Goal: Find specific page/section: Locate a particular part of the current website

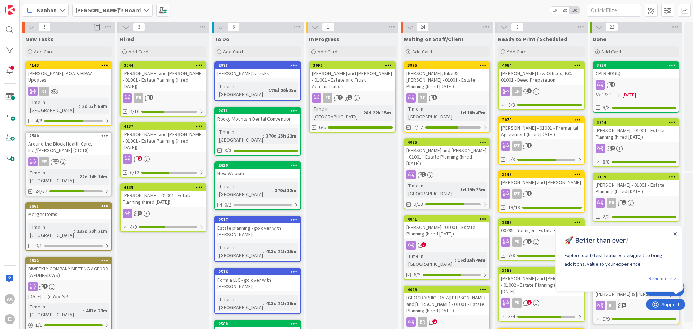
click at [175, 191] on div "[PERSON_NAME] - 01001 - Estate Planning (hired [DATE])" at bounding box center [163, 199] width 85 height 16
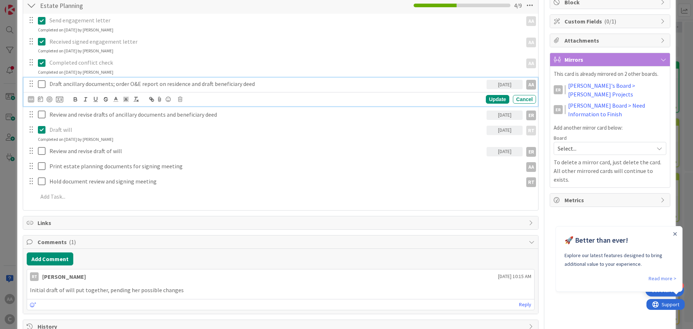
click at [40, 83] on icon at bounding box center [42, 84] width 8 height 9
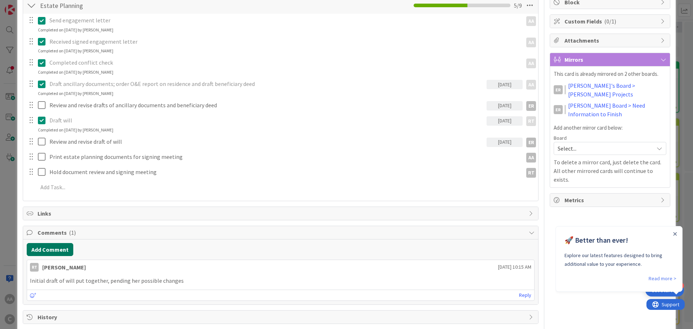
click at [48, 252] on button "Add Comment" at bounding box center [50, 249] width 47 height 13
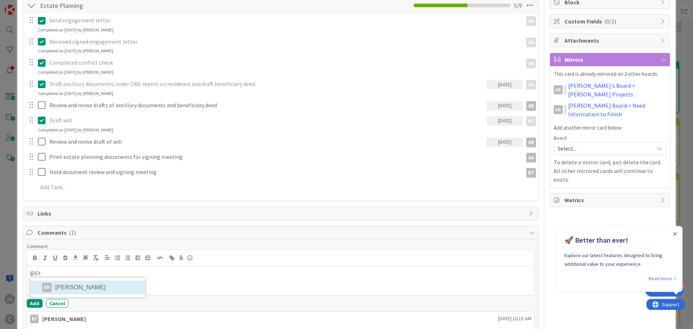
click at [100, 286] on li "ER [PERSON_NAME]" at bounding box center [87, 287] width 115 height 14
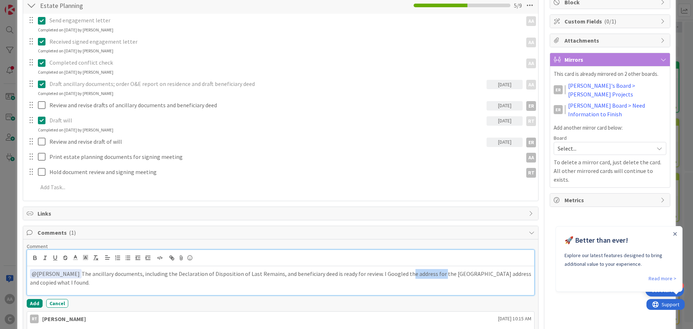
drag, startPoint x: 427, startPoint y: 275, endPoint x: 392, endPoint y: 273, distance: 35.1
click at [392, 273] on p "﻿ @ [PERSON_NAME] ﻿ The ancillary documents, including the Declaration of Dispo…" at bounding box center [280, 278] width 501 height 18
click at [509, 275] on p "﻿ @ [PERSON_NAME] ﻿ The ancillary documents, including the Declaration of Dispo…" at bounding box center [280, 278] width 501 height 18
click at [324, 273] on p "﻿ @ [PERSON_NAME] ﻿ The ancillary documents, including the Declaration of Dispo…" at bounding box center [280, 278] width 501 height 18
click at [513, 274] on p "﻿ @ [PERSON_NAME] ﻿ The ancillary documents, including the Declaration of Dispo…" at bounding box center [280, 278] width 501 height 18
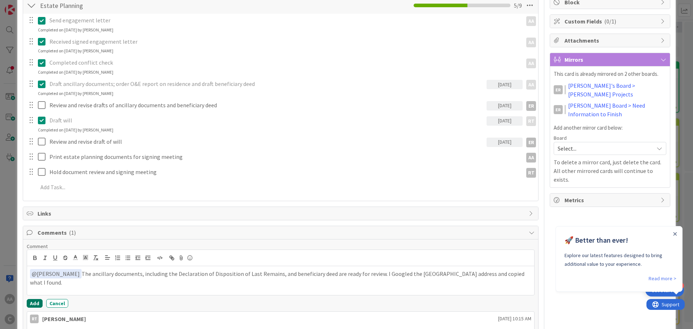
click at [35, 302] on button "Add" at bounding box center [35, 303] width 16 height 9
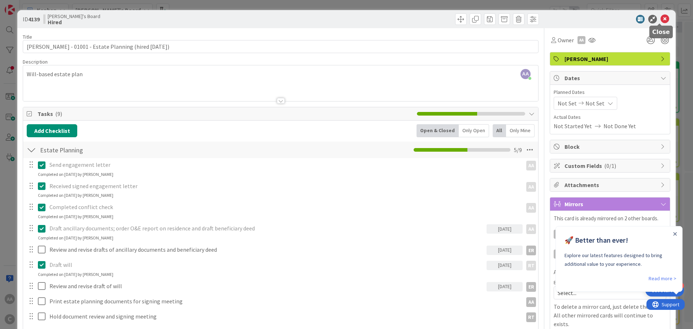
click at [661, 17] on icon at bounding box center [665, 19] width 9 height 9
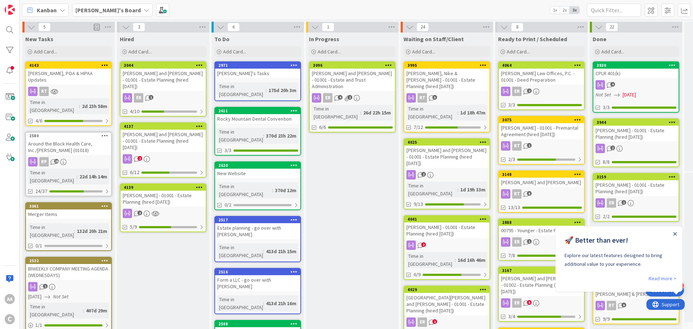
click at [676, 234] on icon "Close Announcement" at bounding box center [675, 233] width 3 height 3
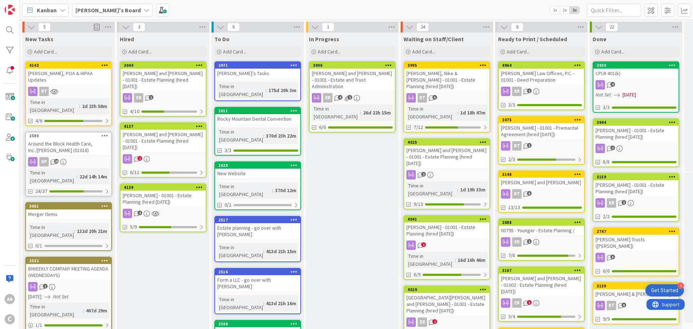
click at [431, 222] on div "[PERSON_NAME] - 01001 - Estate Planning (hired [DATE])" at bounding box center [446, 230] width 85 height 16
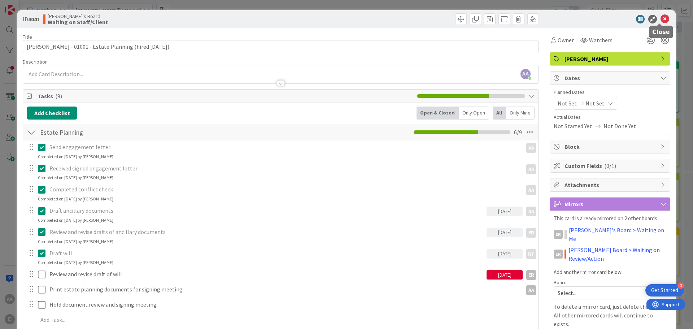
click at [661, 21] on icon at bounding box center [665, 19] width 9 height 9
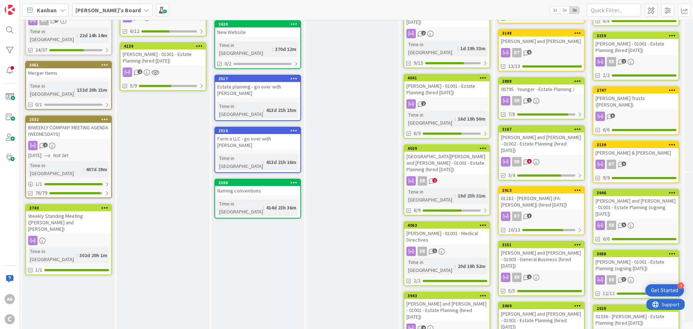
scroll to position [72, 0]
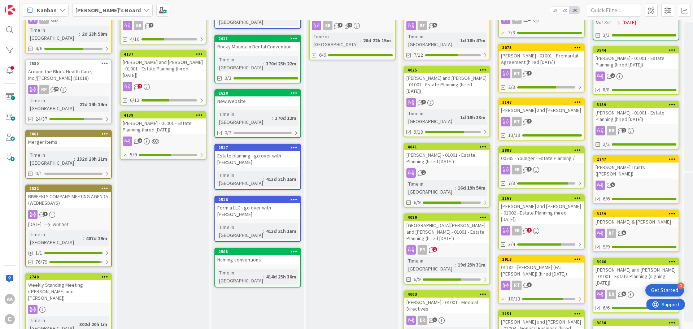
click at [419, 297] on div "[PERSON_NAME] - 01001 - Medical Directives" at bounding box center [446, 305] width 85 height 16
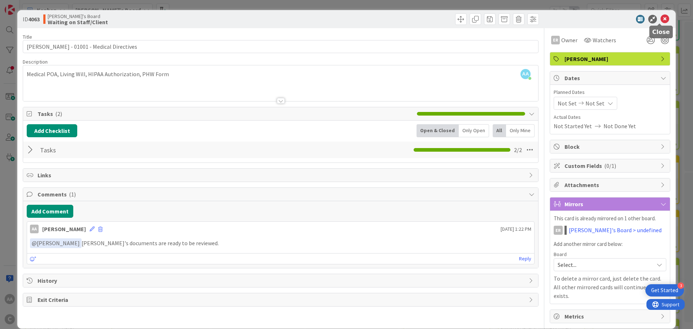
click at [661, 19] on icon at bounding box center [665, 19] width 9 height 9
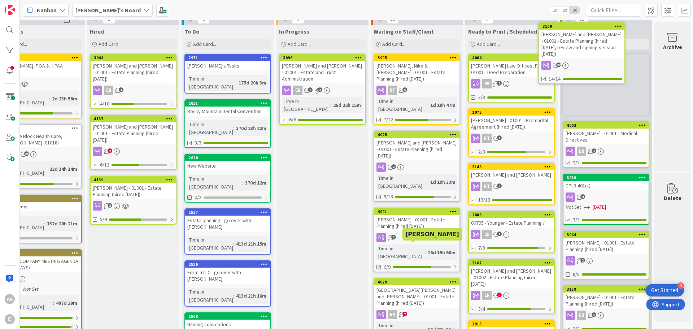
scroll to position [0, 35]
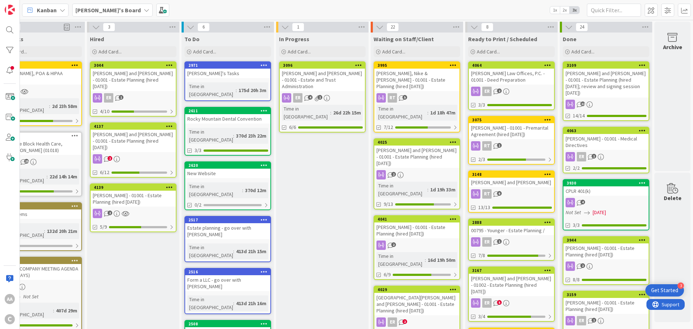
click at [591, 78] on div "[PERSON_NAME] and [PERSON_NAME] - 01001 - Estate Planning (hired [DATE]; review…" at bounding box center [605, 83] width 85 height 29
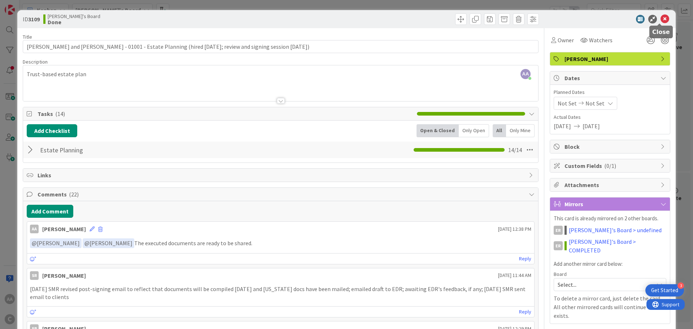
click at [661, 19] on icon at bounding box center [665, 19] width 9 height 9
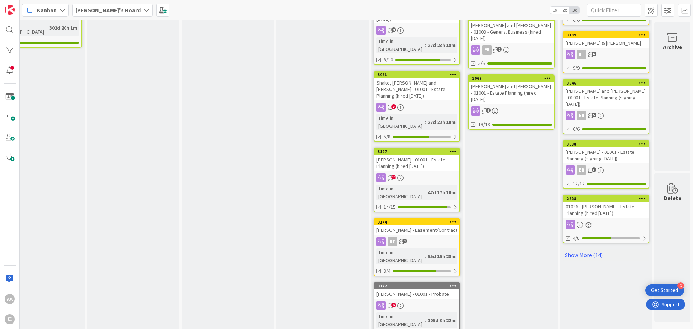
scroll to position [370, 35]
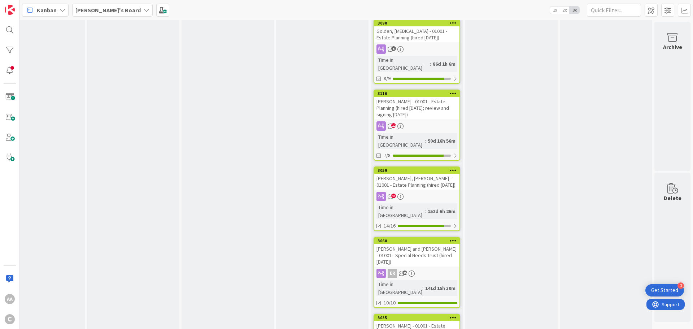
scroll to position [731, 35]
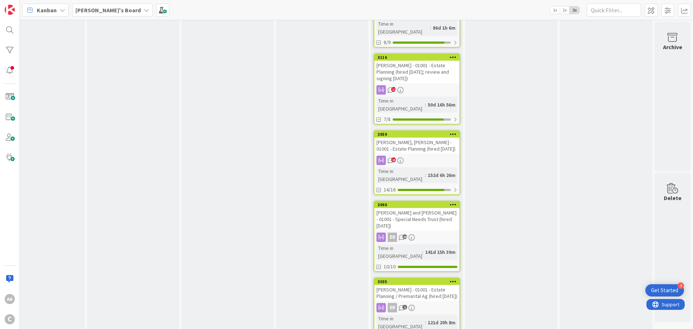
click at [398, 208] on div "[PERSON_NAME] and [PERSON_NAME] - 01001 - Special Needs Trust (hired [DATE])" at bounding box center [416, 219] width 85 height 22
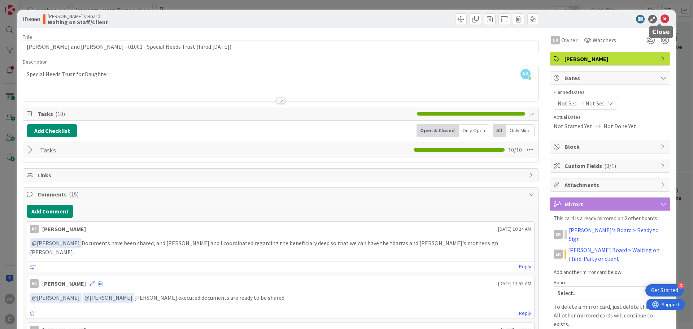
click at [661, 21] on icon at bounding box center [665, 19] width 9 height 9
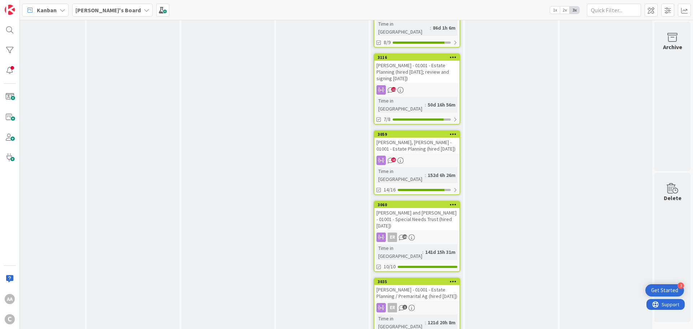
click at [417, 285] on div "[PERSON_NAME] - 01001 - Estate Planning / Premarital Ag (hired [DATE])" at bounding box center [416, 293] width 85 height 16
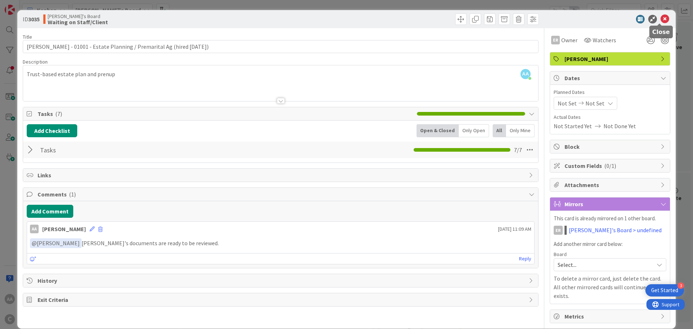
click at [661, 19] on icon at bounding box center [665, 19] width 9 height 9
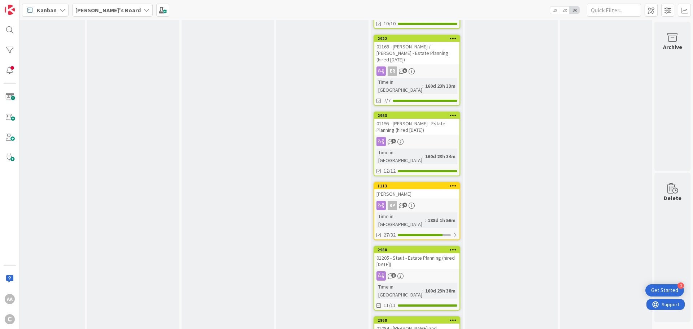
scroll to position [975, 35]
click at [407, 253] on div "01205 - Staut - Estate Planning (hired [DATE])" at bounding box center [416, 261] width 85 height 16
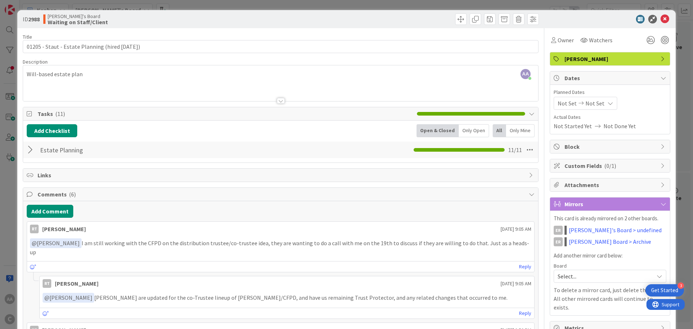
click at [31, 151] on div at bounding box center [31, 149] width 9 height 13
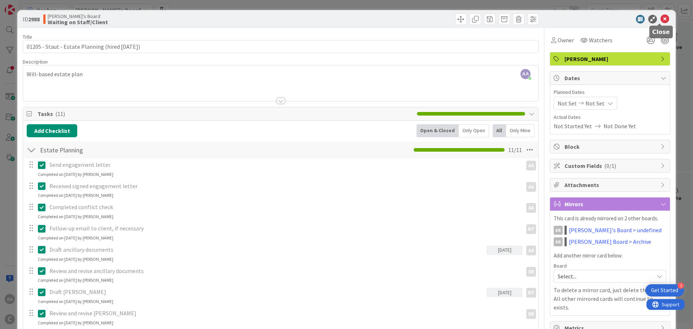
click at [661, 21] on icon at bounding box center [665, 19] width 9 height 9
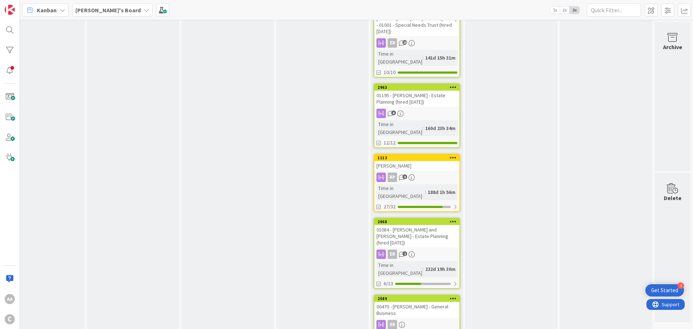
scroll to position [926, 35]
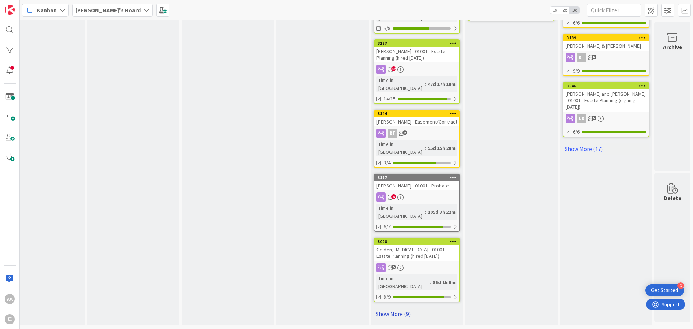
scroll to position [370, 35]
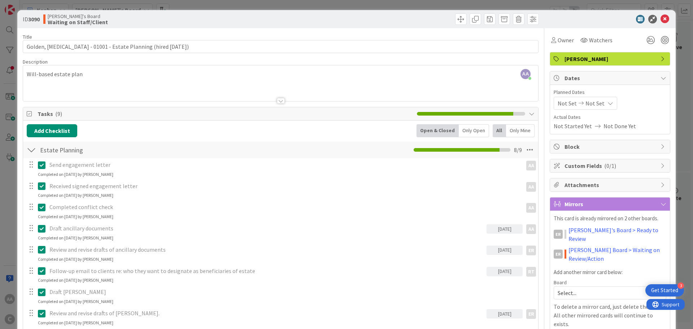
click at [665, 18] on div "ID 3090 [PERSON_NAME]'s Board Waiting on Staff/Client" at bounding box center [346, 19] width 658 height 18
click at [661, 19] on icon at bounding box center [665, 19] width 9 height 9
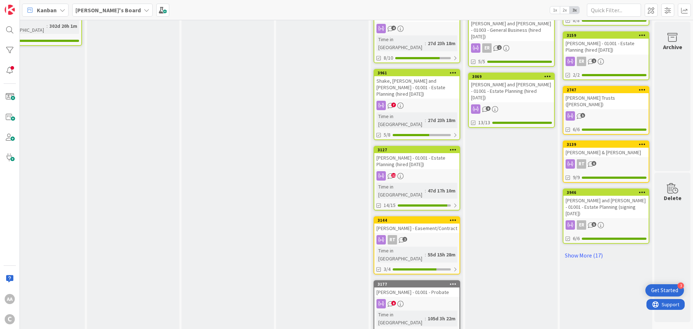
click at [420, 287] on div "[PERSON_NAME] - 01001 - Probate" at bounding box center [416, 291] width 85 height 9
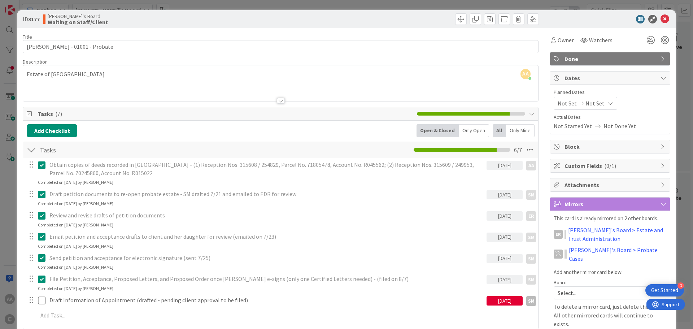
click at [665, 21] on div "ID 3177 [PERSON_NAME]'s Board Waiting on Staff/Client" at bounding box center [346, 19] width 658 height 18
click at [661, 20] on icon at bounding box center [665, 19] width 9 height 9
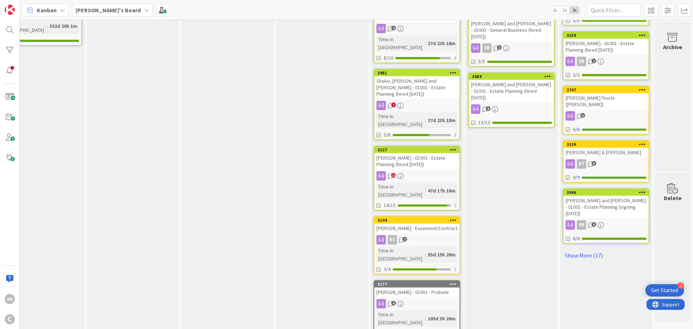
click at [419, 223] on div "[PERSON_NAME] - Easement/Contract" at bounding box center [416, 227] width 85 height 9
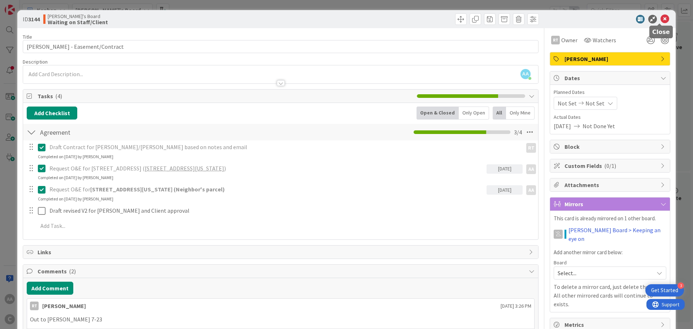
click at [661, 19] on icon at bounding box center [665, 19] width 9 height 9
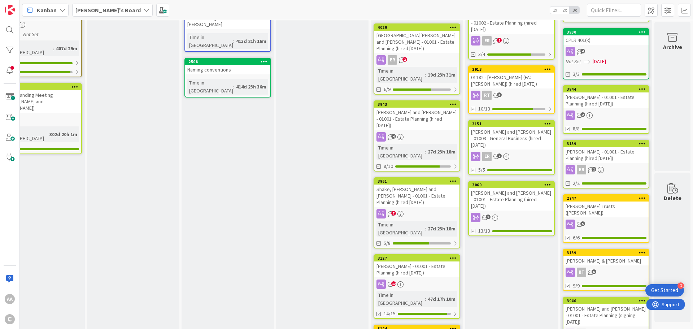
click at [412, 261] on div "[PERSON_NAME] - 01001 - Estate Planning (hired [DATE])" at bounding box center [416, 269] width 85 height 16
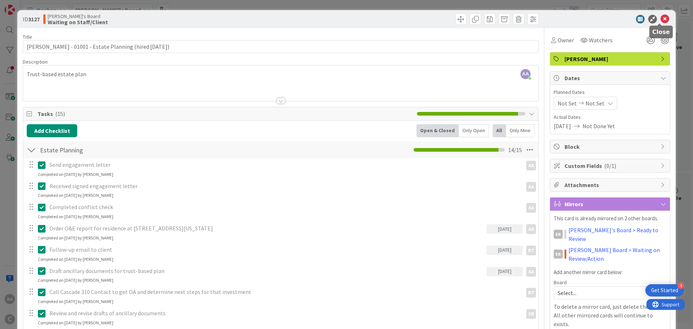
click at [661, 20] on icon at bounding box center [665, 19] width 9 height 9
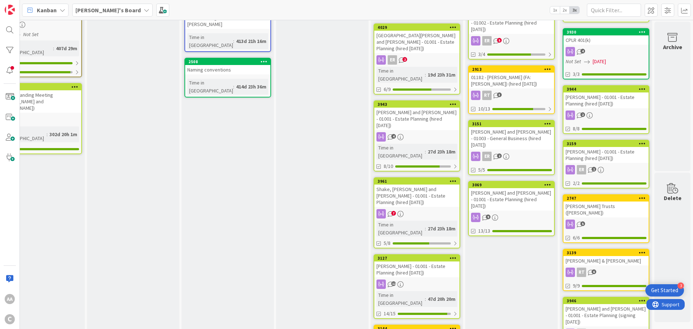
click at [401, 184] on div "Shake, [PERSON_NAME] and [PERSON_NAME] - 01001 - Estate Planning (hired [DATE])" at bounding box center [416, 195] width 85 height 22
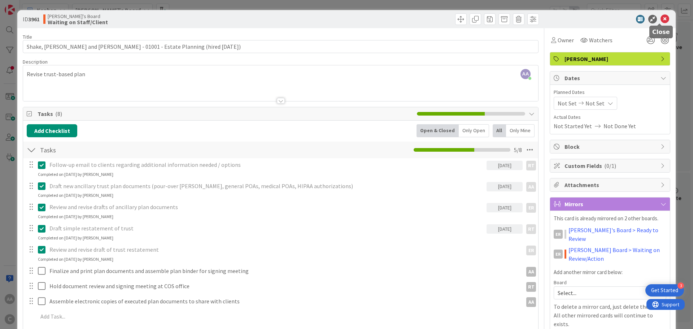
click at [661, 19] on icon at bounding box center [665, 19] width 9 height 9
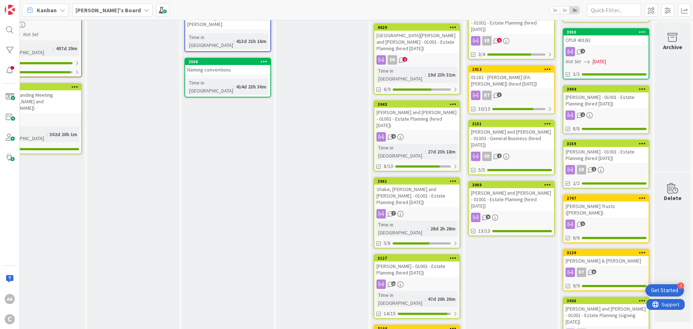
click at [406, 108] on div "[PERSON_NAME] and [PERSON_NAME] - 01001 - Estate Planning (hired [DATE])" at bounding box center [416, 119] width 85 height 22
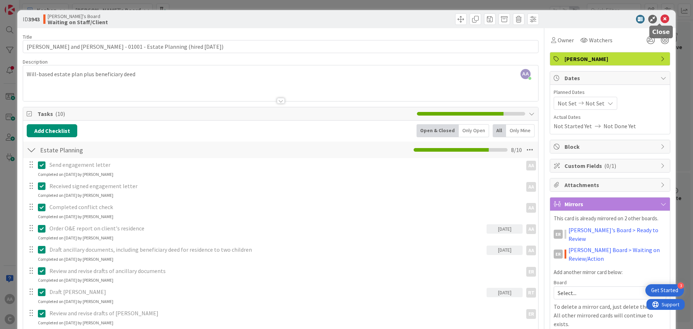
click at [661, 17] on icon at bounding box center [665, 19] width 9 height 9
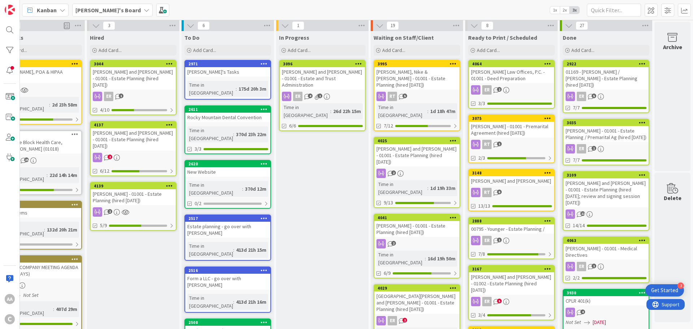
scroll to position [0, 35]
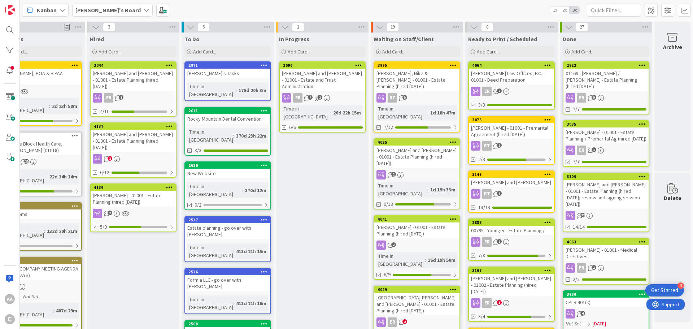
click at [498, 181] on div "[PERSON_NAME] and [PERSON_NAME]" at bounding box center [511, 182] width 85 height 9
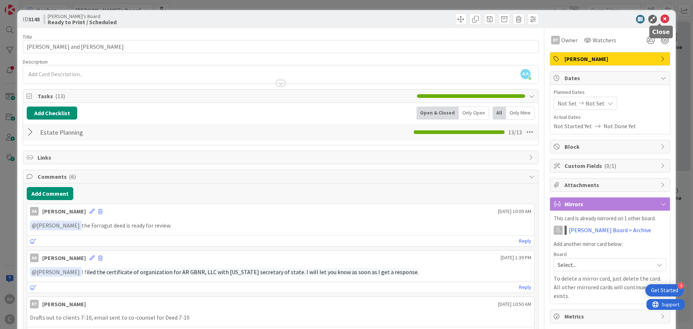
click at [661, 21] on icon at bounding box center [665, 19] width 9 height 9
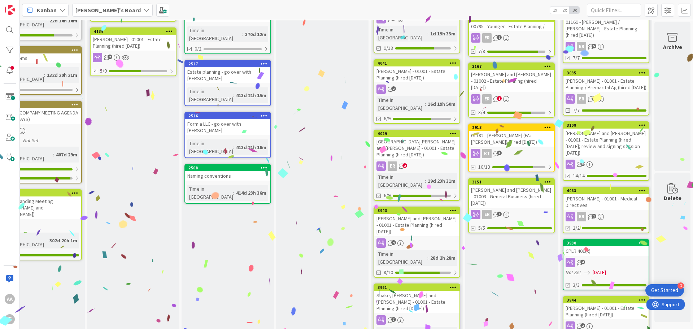
scroll to position [144, 35]
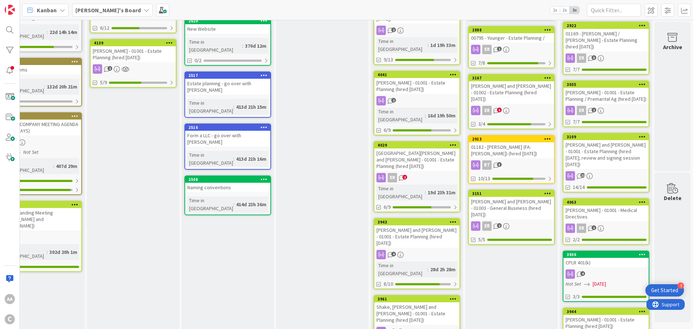
click at [504, 198] on div "[PERSON_NAME] and [PERSON_NAME] - 01003 - General Business (hired [DATE])" at bounding box center [511, 208] width 85 height 22
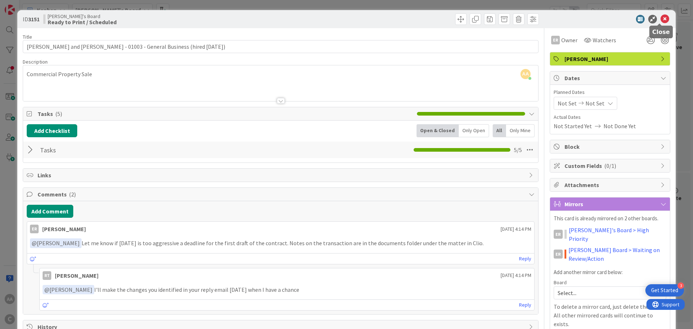
click at [661, 21] on icon at bounding box center [665, 19] width 9 height 9
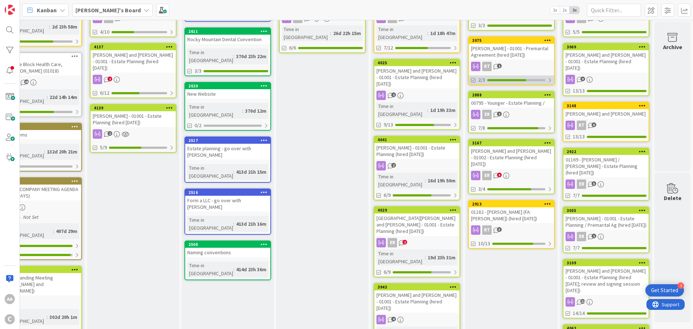
scroll to position [72, 35]
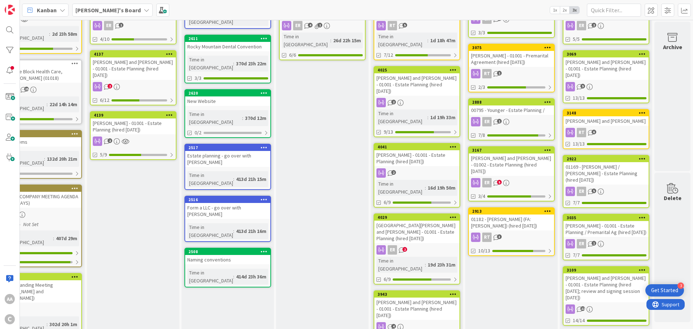
click at [502, 217] on div "01182 - [PERSON_NAME] (FA: [PERSON_NAME]) (hired [DATE])" at bounding box center [511, 222] width 85 height 16
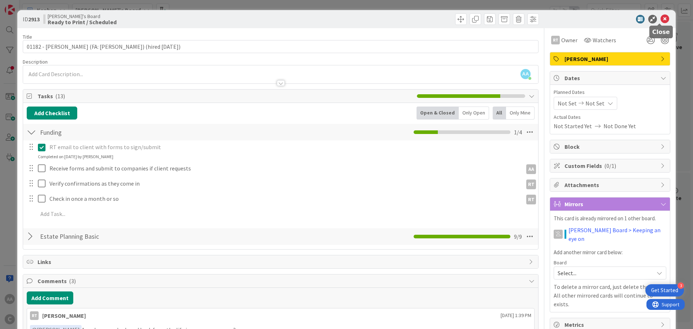
click at [661, 19] on icon at bounding box center [665, 19] width 9 height 9
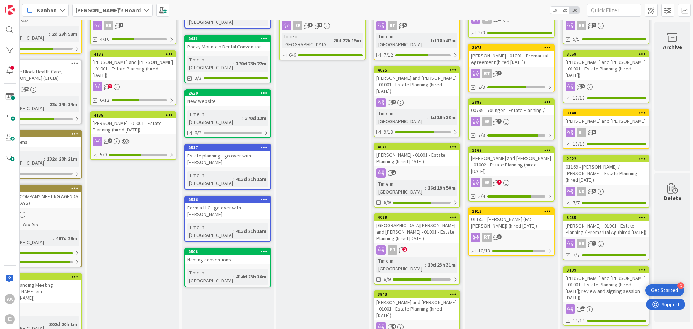
scroll to position [0, 35]
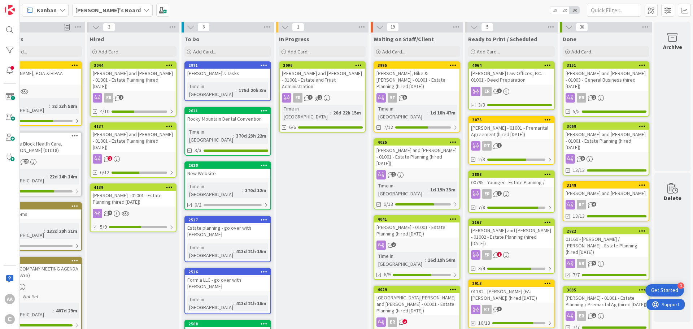
click at [530, 188] on link "2888 00795 - Younger - Estate Planning / ER 1 7/8" at bounding box center [511, 191] width 87 height 42
